Goal: Obtain resource: Download file/media

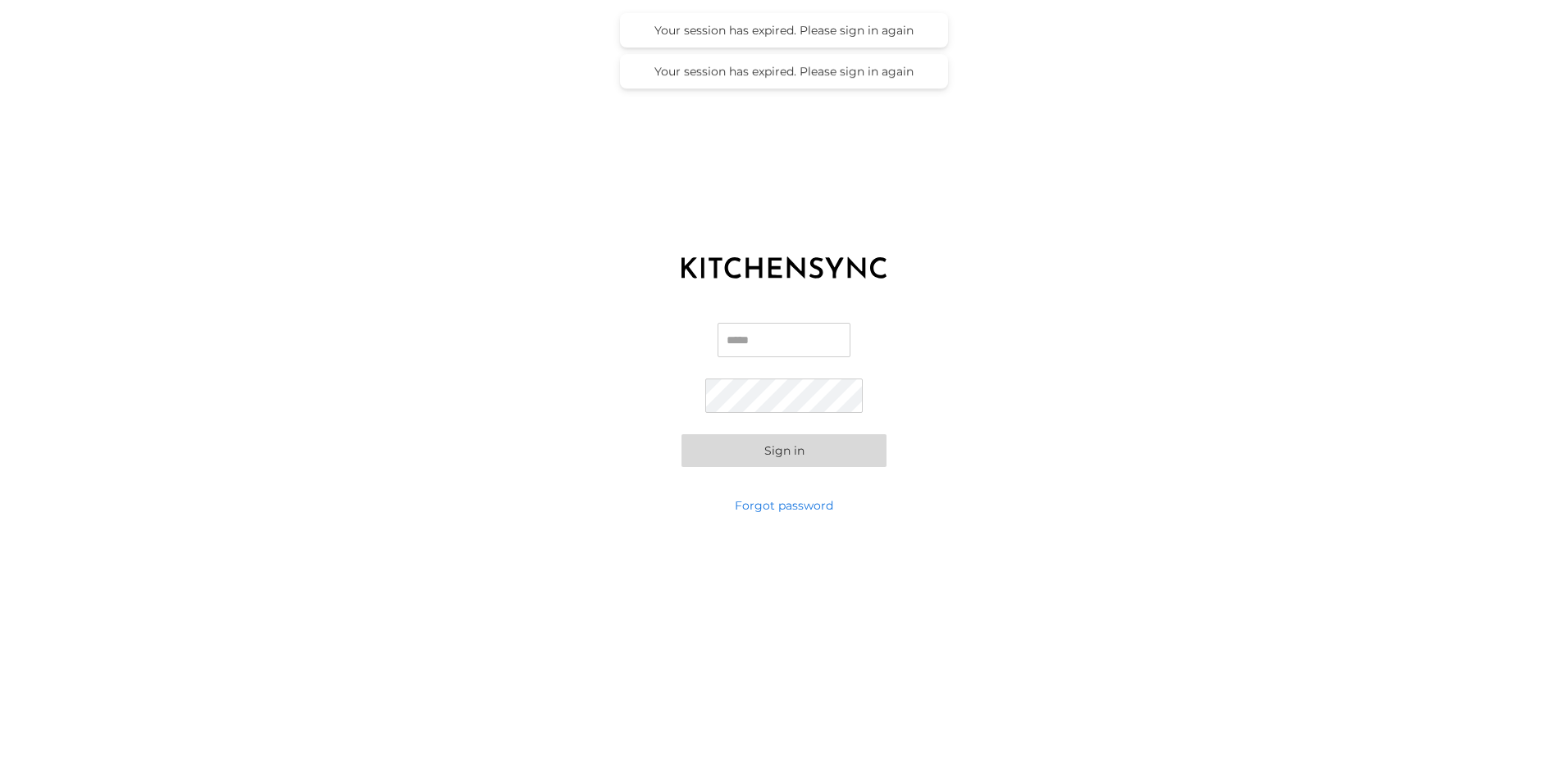
type input "**********"
click at [761, 457] on button "Sign in" at bounding box center [784, 450] width 205 height 33
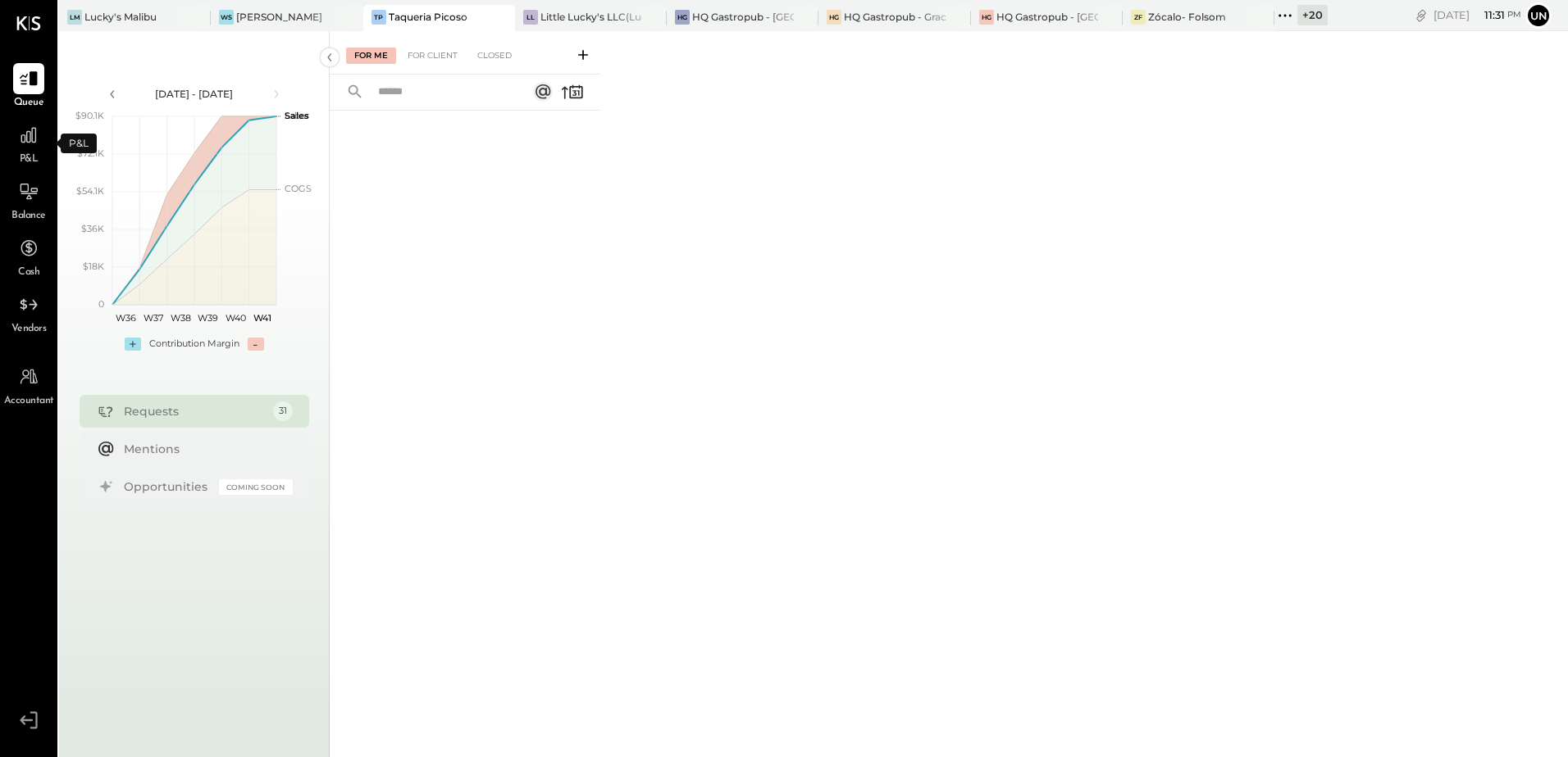
click at [34, 157] on span "P&L" at bounding box center [28, 160] width 19 height 15
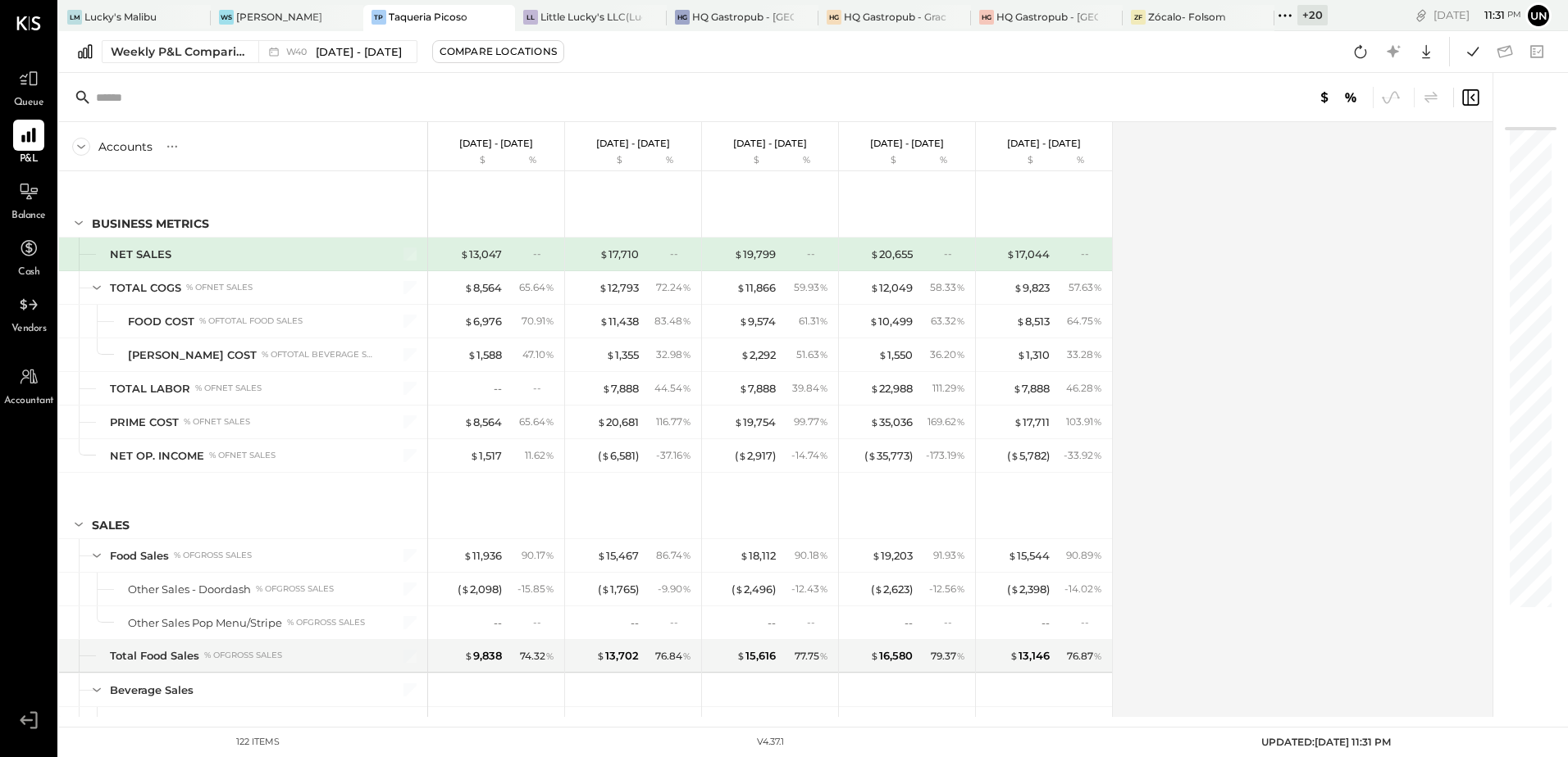
click at [30, 321] on div "Vendors" at bounding box center [29, 313] width 35 height 48
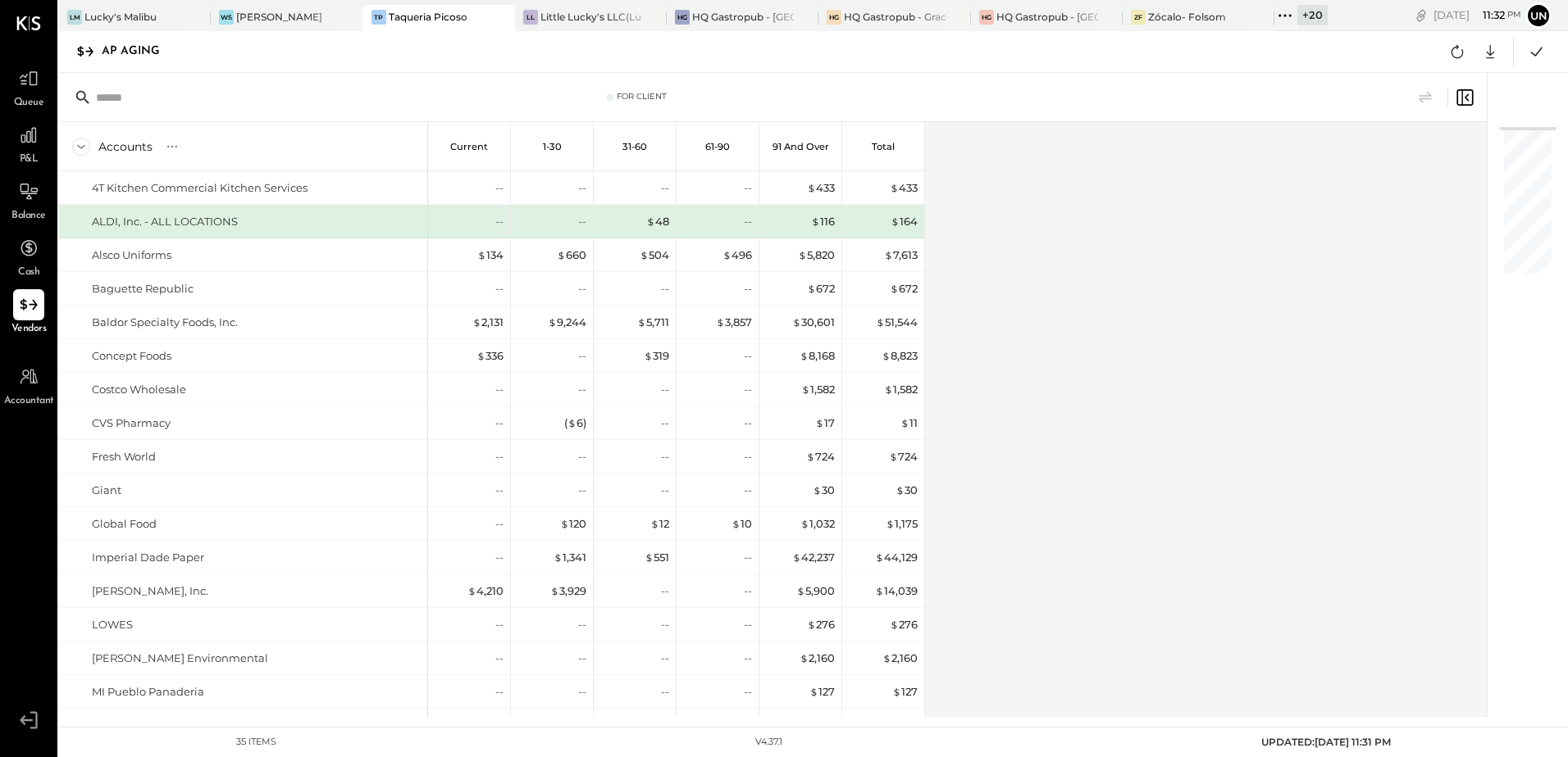
click at [1019, 437] on div "Accounts S % GL Current 1-30 31-60 61-90 91 and Over Total 4T Kitchen Commercia…" at bounding box center [773, 419] width 1430 height 595
click at [1037, 396] on div "Accounts S % GL Current 1-30 31-60 61-90 91 and Over Total 4T Kitchen Commercia…" at bounding box center [773, 419] width 1430 height 595
click at [1030, 344] on div "Accounts S % GL Current 1-30 31-60 61-90 91 and Over Total 4T Kitchen Commercia…" at bounding box center [773, 419] width 1430 height 595
click at [147, 20] on div "Lucky's Malibu" at bounding box center [120, 16] width 72 height 14
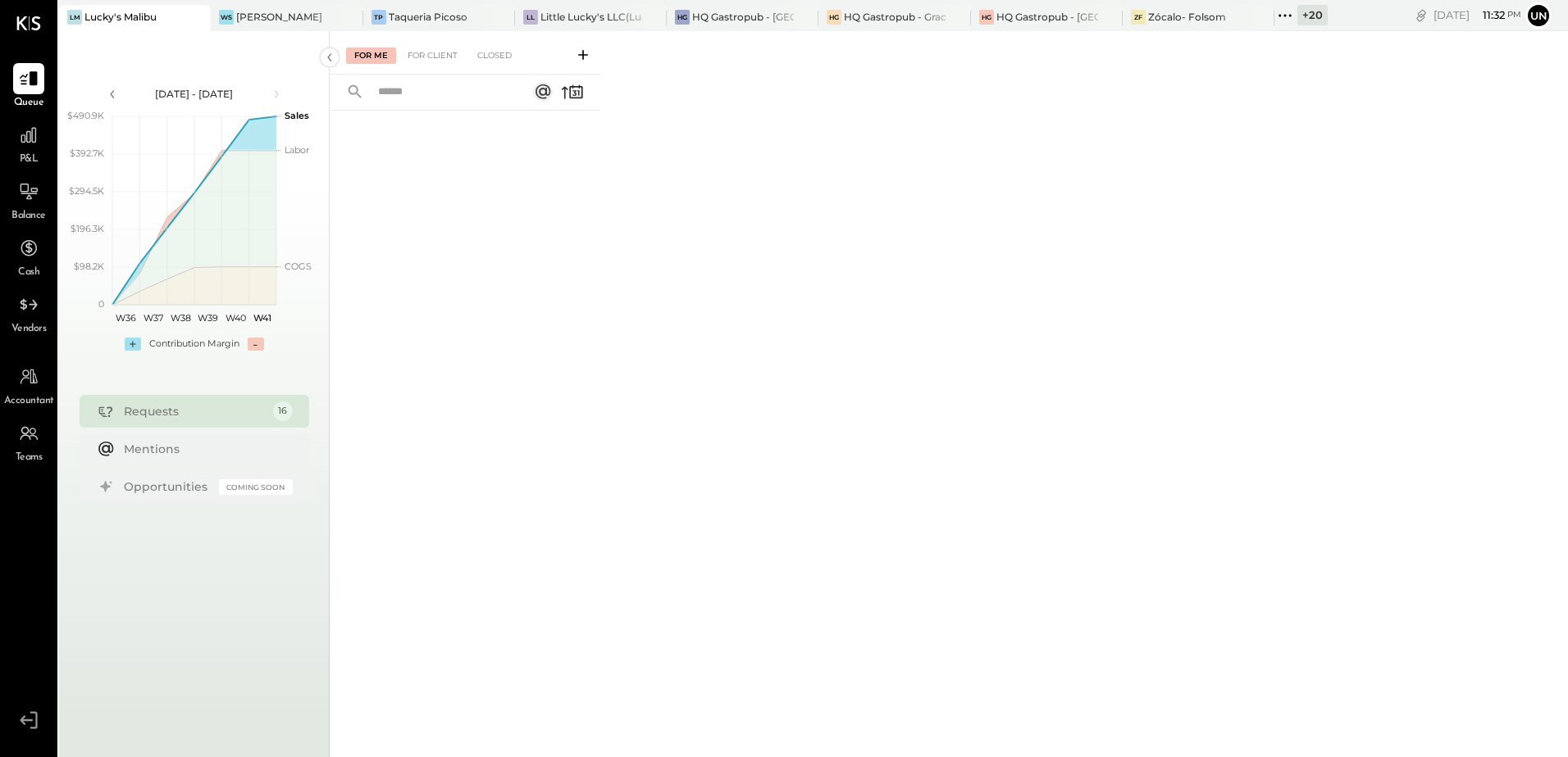
click at [37, 321] on div "Vendors" at bounding box center [29, 313] width 35 height 48
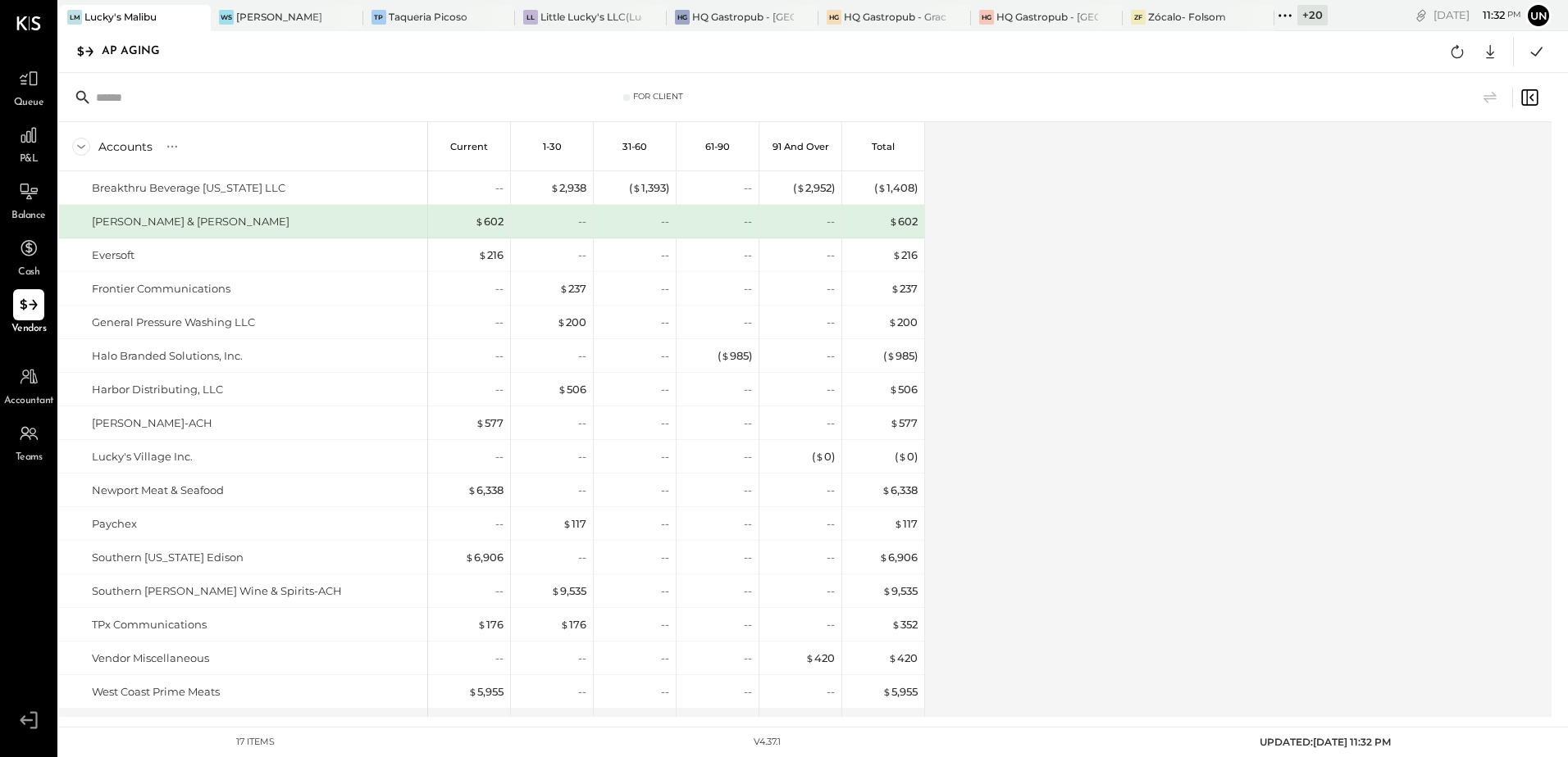
click at [1342, 470] on div "Accounts S % GL Current 1-30 31-60 61-90 91 and Over Total Breakthru Beverage […" at bounding box center [806, 419] width 1495 height 595
click at [1202, 234] on div "Accounts S % GL Current 1-30 31-60 61-90 91 and Over Total Breakthru Beverage […" at bounding box center [806, 419] width 1495 height 595
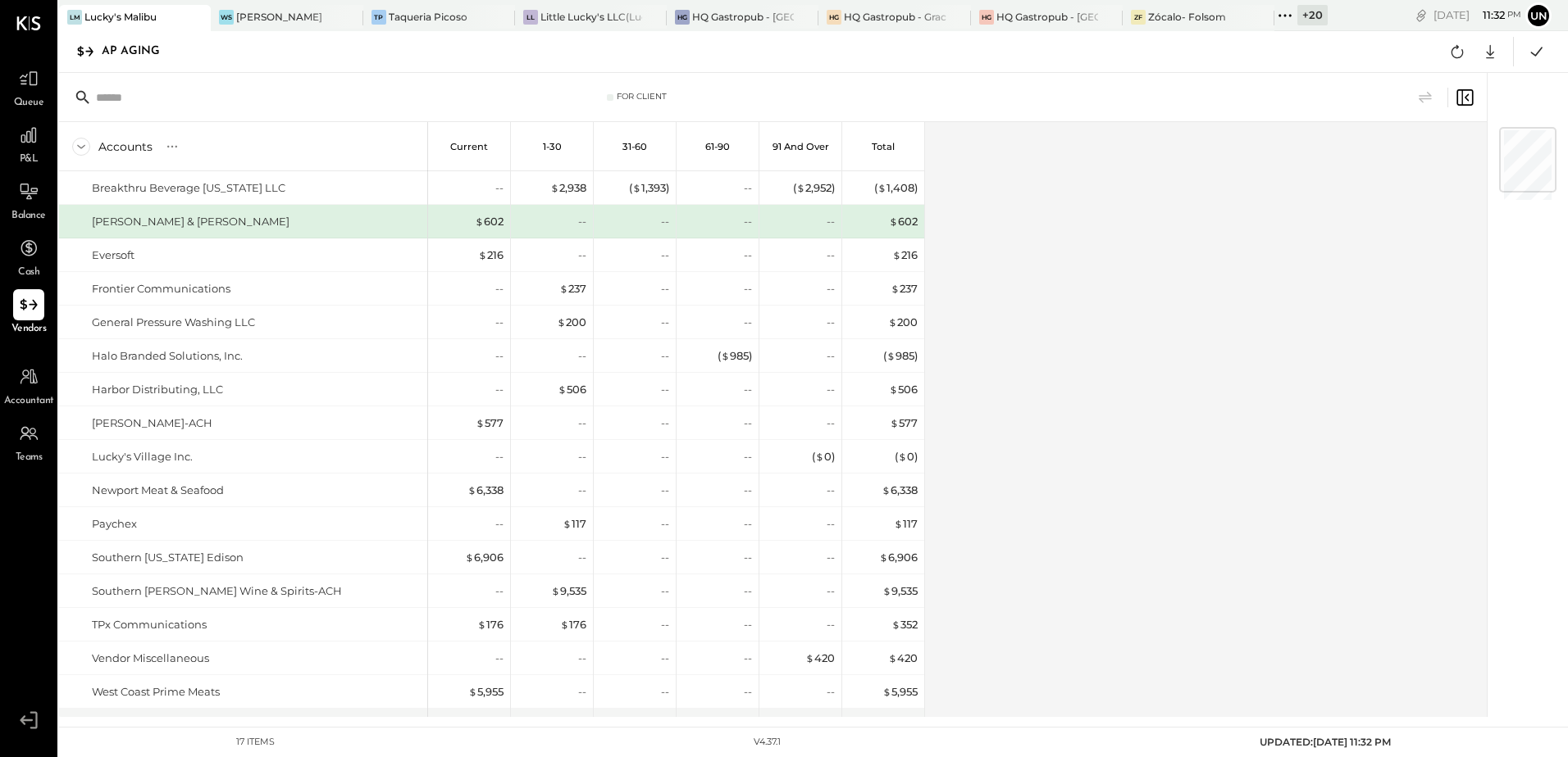
click at [1106, 308] on div "Accounts S % GL Current 1-30 31-60 61-90 91 and Over Total Breakthru Beverage […" at bounding box center [773, 419] width 1430 height 595
click at [1463, 51] on icon at bounding box center [1456, 51] width 21 height 21
click at [1142, 306] on div "Accounts S % GL Current 1-30 31-60 61-90 91 and Over Total Breakthru Beverage […" at bounding box center [773, 419] width 1430 height 595
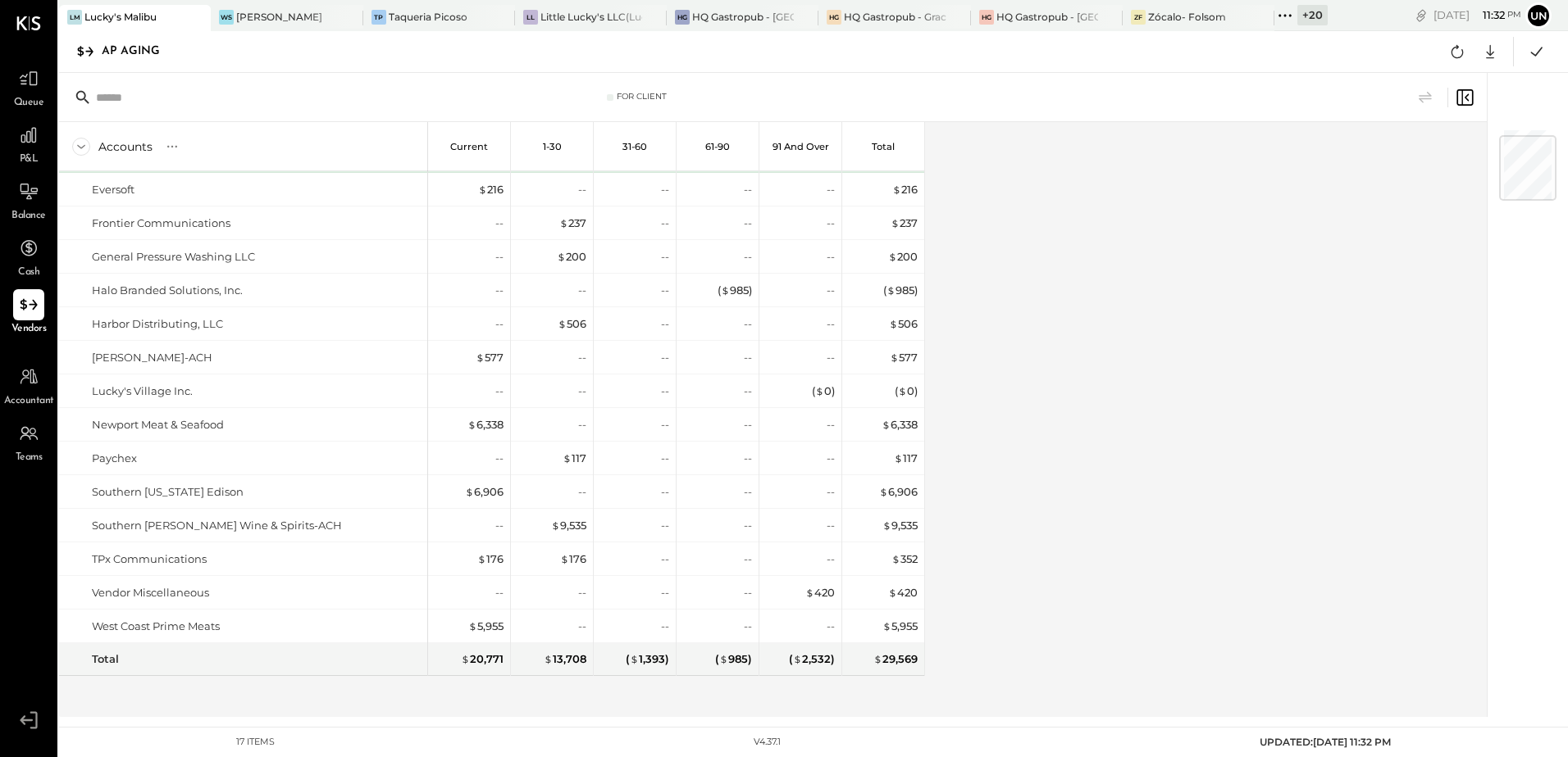
click at [1264, 472] on div "Accounts S % GL Current 1-30 31-60 61-90 91 and Over Total Breakthru Beverage […" at bounding box center [773, 419] width 1430 height 595
click at [1258, 474] on div "Accounts S % GL Current 1-30 31-60 61-90 91 and Over Total Breakthru Beverage […" at bounding box center [773, 419] width 1430 height 595
click at [1068, 419] on div "Accounts S % GL Current 1-30 31-60 61-90 91 and Over Total Breakthru Beverage […" at bounding box center [773, 419] width 1430 height 595
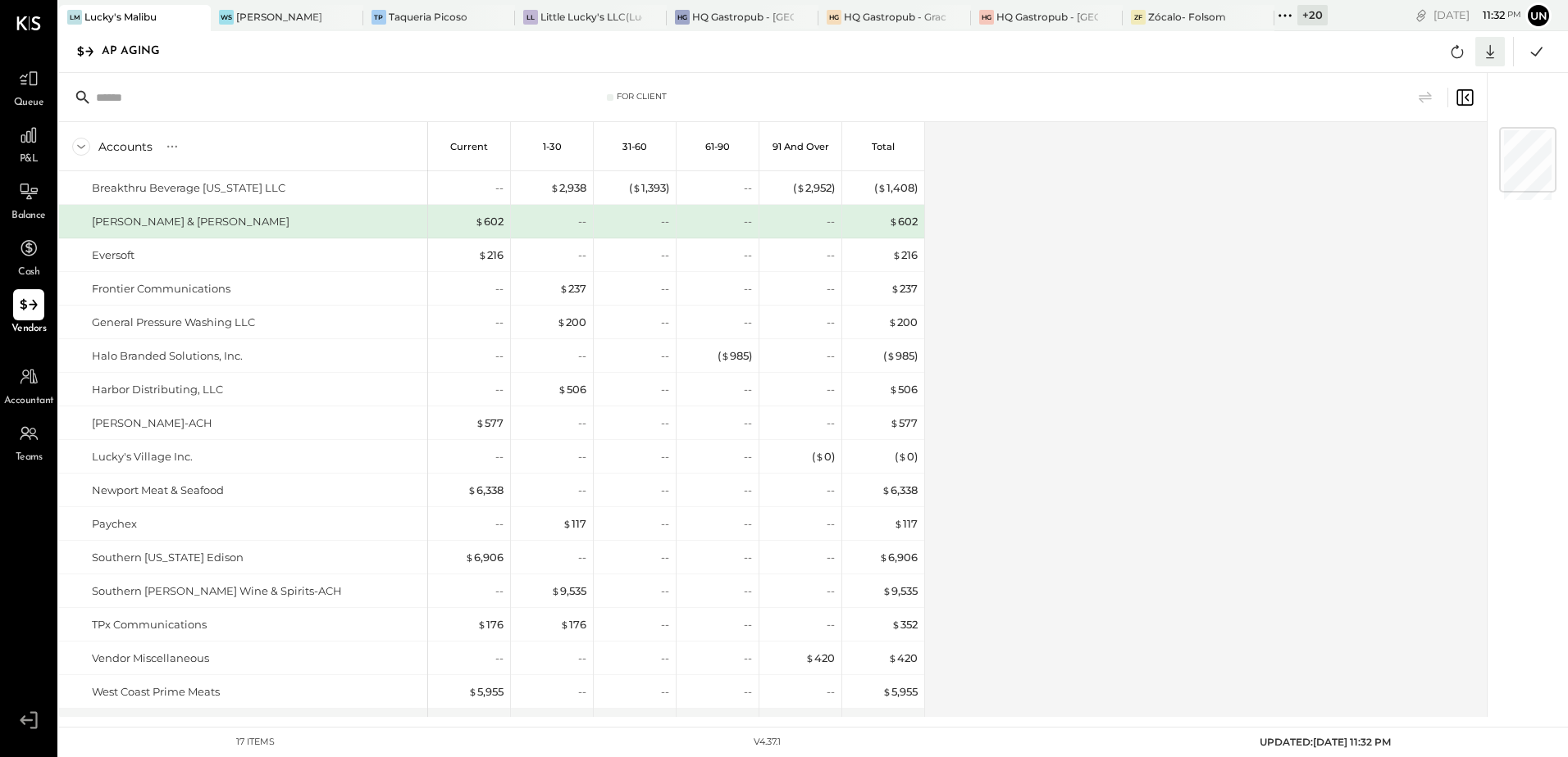
click at [1492, 50] on icon at bounding box center [1489, 51] width 21 height 21
click at [1437, 82] on link "CSV" at bounding box center [1439, 79] width 131 height 35
click at [1363, 465] on div "Accounts S % GL Current 1-30 31-60 61-90 91 and Over Total Breakthru Beverage […" at bounding box center [773, 419] width 1430 height 595
click at [1222, 398] on div "Accounts S % GL Current 1-30 31-60 61-90 91 and Over Total Breakthru Beverage […" at bounding box center [773, 419] width 1430 height 595
